Goal: Task Accomplishment & Management: Manage account settings

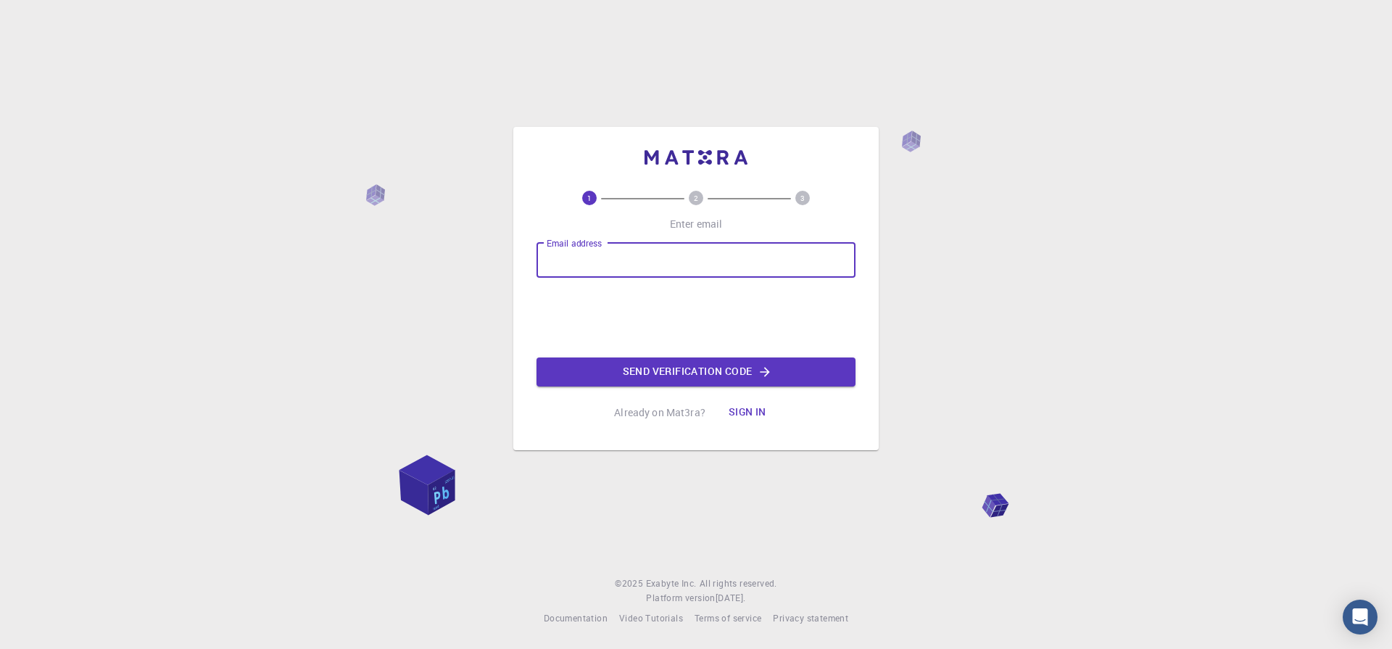
click at [622, 265] on input "Email address" at bounding box center [696, 260] width 319 height 35
type input "[EMAIL_ADDRESS][DOMAIN_NAME]"
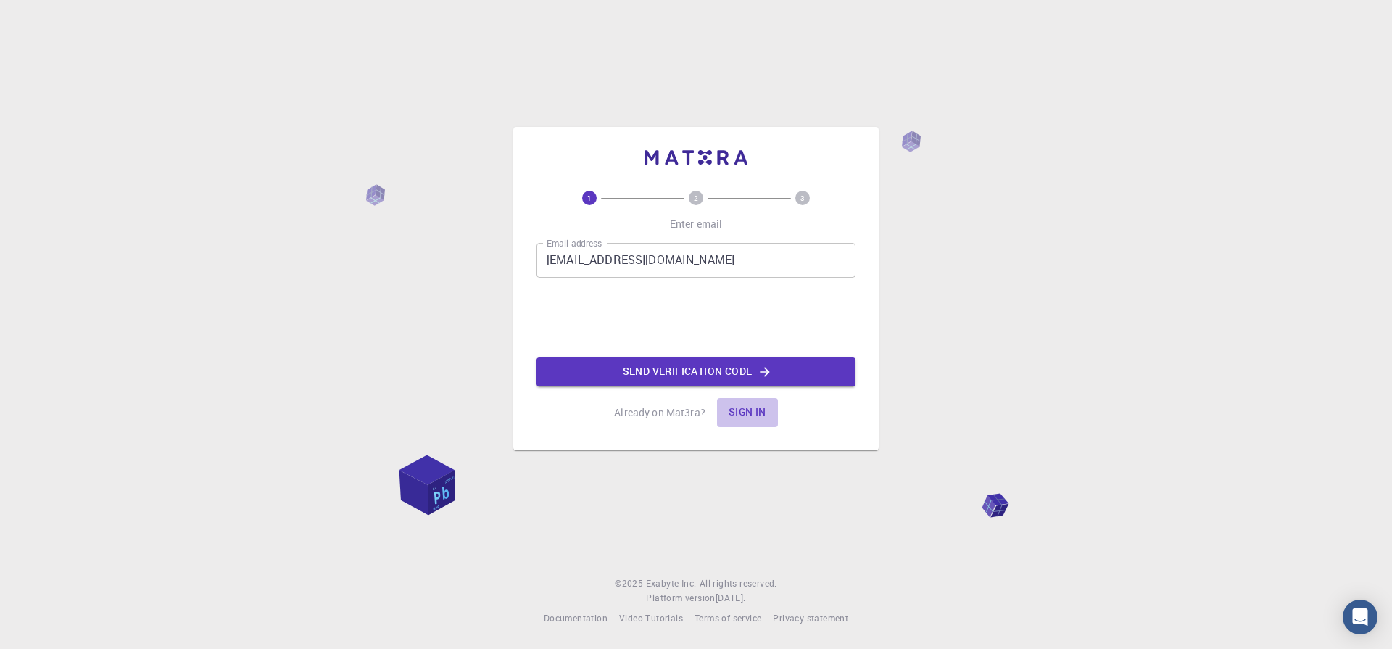
click at [750, 421] on button "Sign in" at bounding box center [747, 412] width 61 height 29
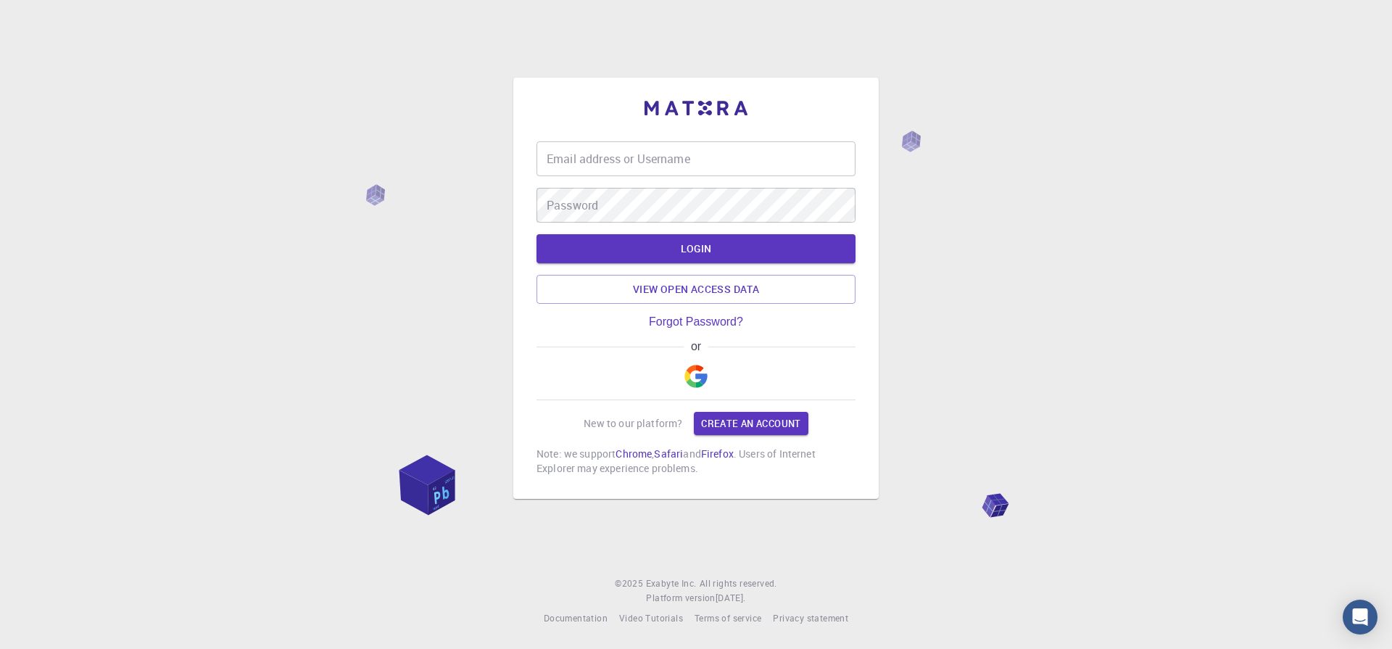
type input "[EMAIL_ADDRESS][DOMAIN_NAME]"
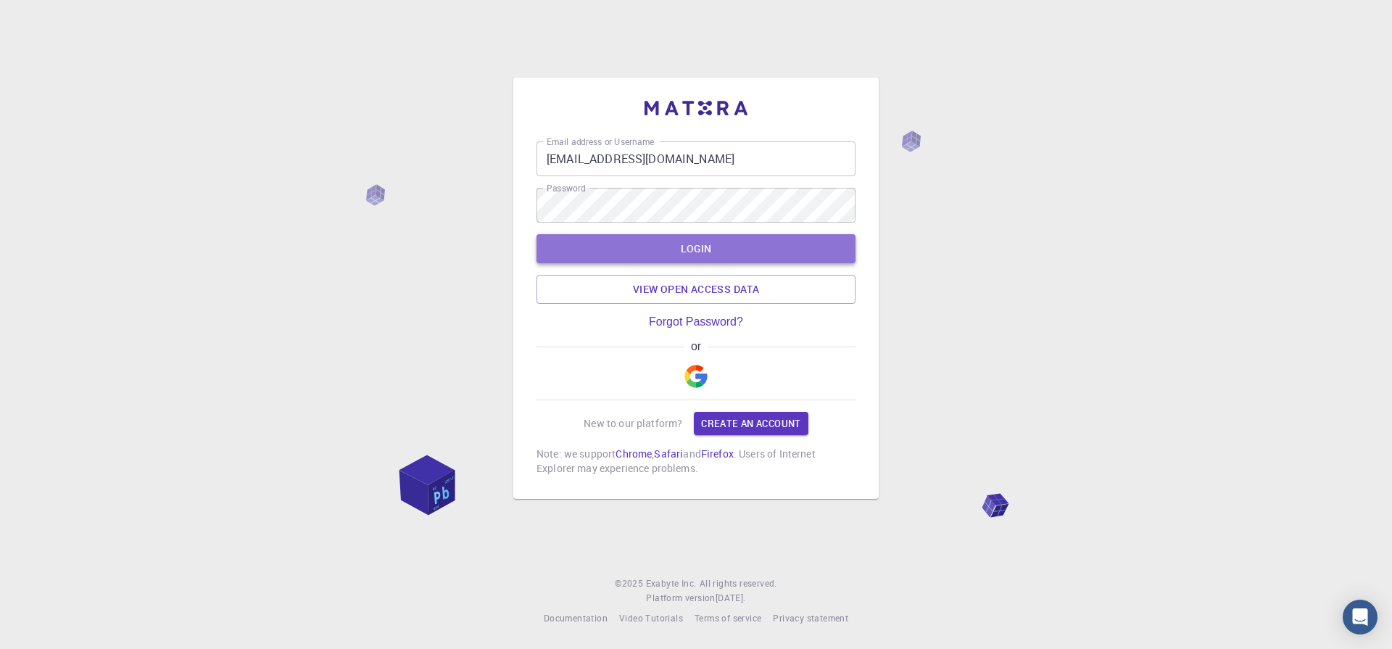
click at [692, 248] on button "LOGIN" at bounding box center [696, 248] width 319 height 29
